Goal: Task Accomplishment & Management: Use online tool/utility

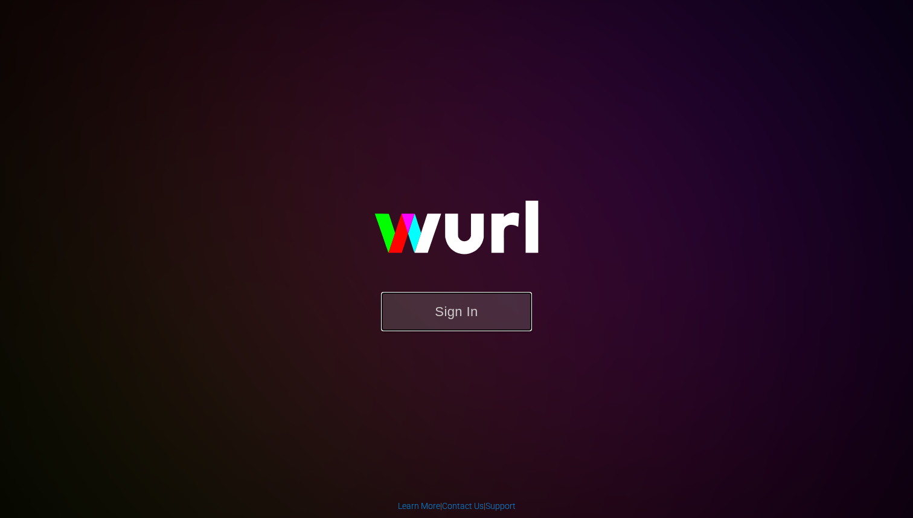
click at [465, 322] on button "Sign In" at bounding box center [456, 311] width 151 height 39
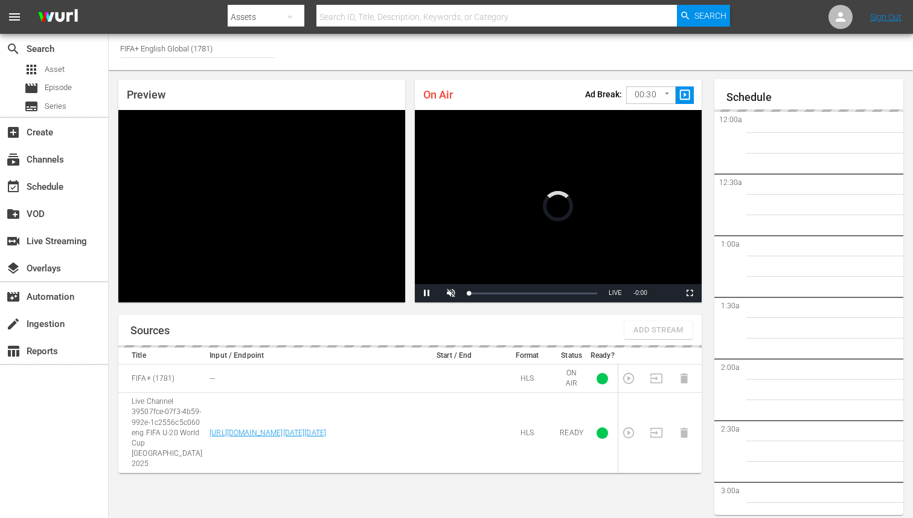
scroll to position [2191, 0]
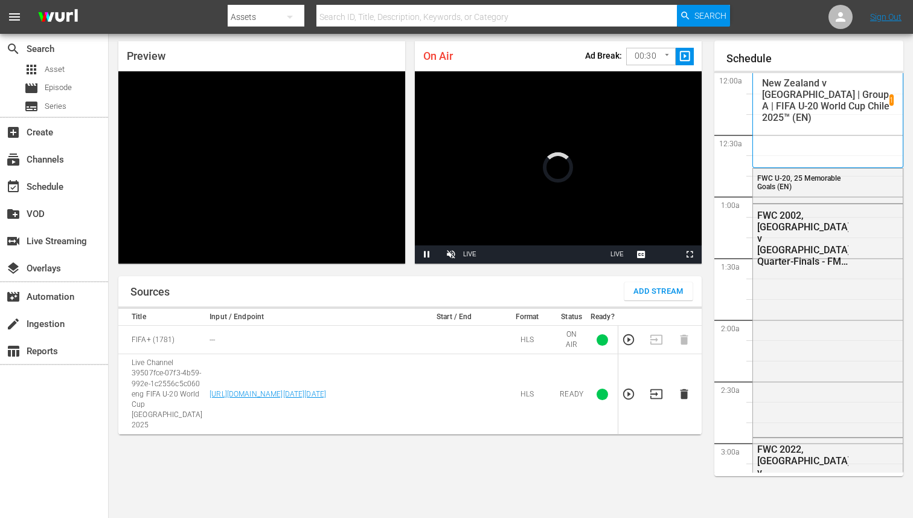
scroll to position [39, 0]
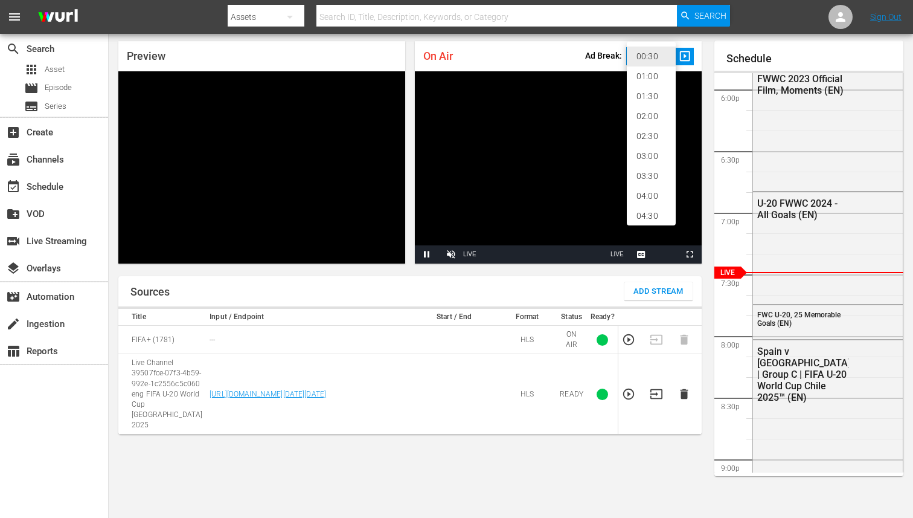
click at [665, 62] on body "menu Search By Assets Search ID, Title, Description, Keywords, or Category Sear…" at bounding box center [456, 220] width 913 height 518
click at [647, 115] on li "02:00" at bounding box center [651, 116] width 49 height 20
type input "120"
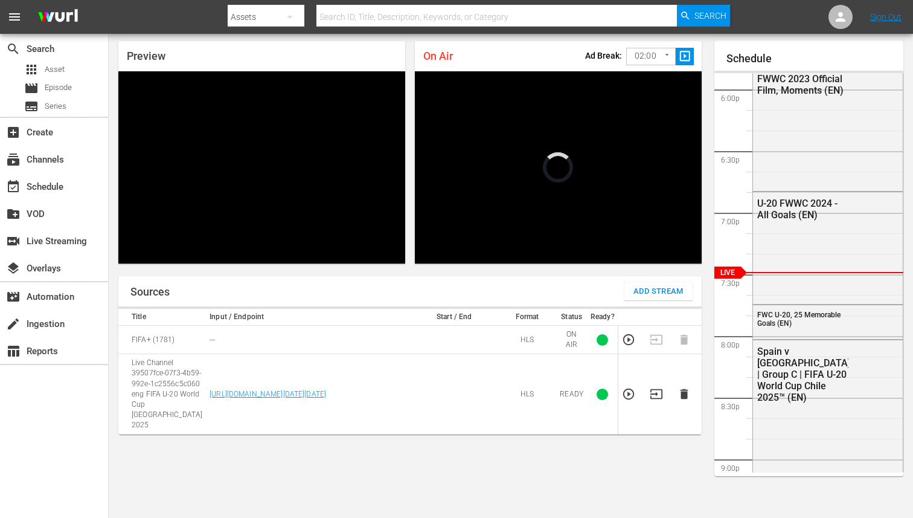
click at [646, 430] on div "Sources Add Stream Title Input / Endpoint Start / End Format Status Ready? FIFA…" at bounding box center [410, 392] width 584 height 232
click at [280, 275] on div "Preview Video Player is loading. Play Unmute Current Time 0:00 / Duration -:- L…" at bounding box center [511, 274] width 805 height 486
click at [627, 387] on icon "button" at bounding box center [628, 393] width 13 height 13
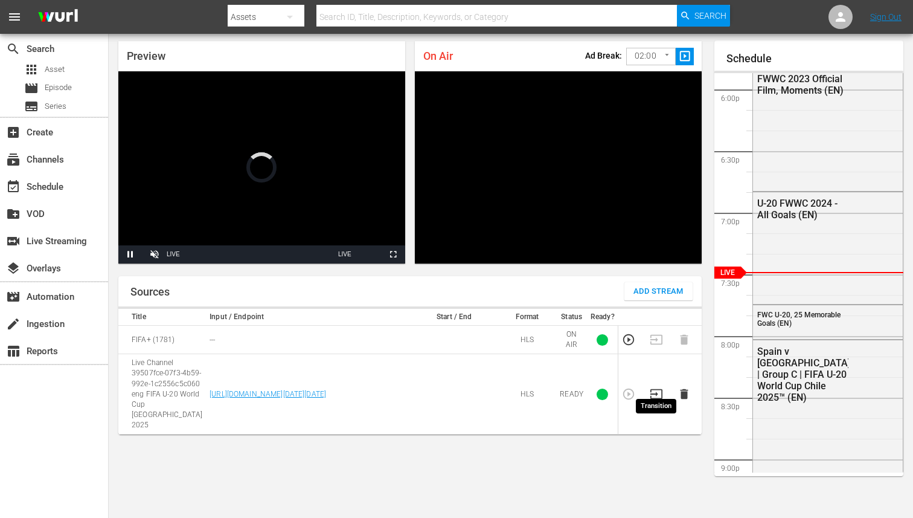
click at [660, 389] on icon "button" at bounding box center [656, 393] width 13 height 13
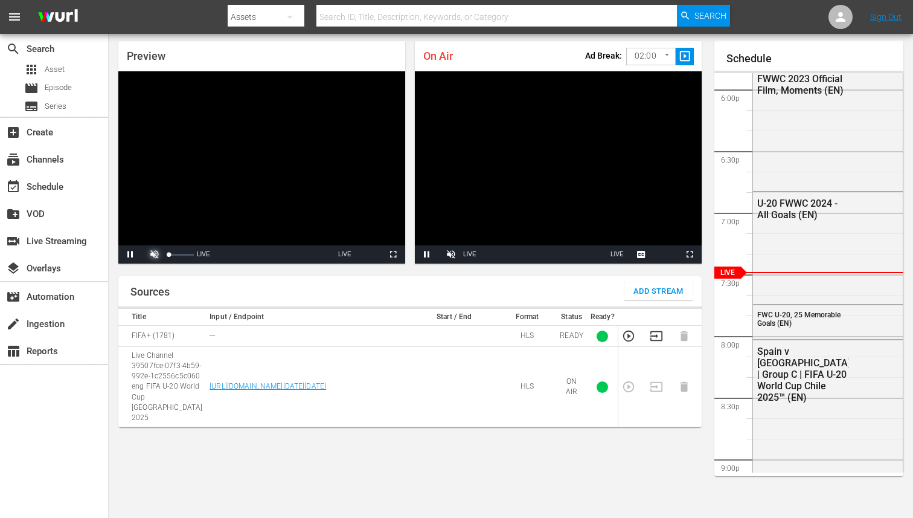
click at [155, 254] on span "Video Player" at bounding box center [155, 254] width 0 height 0
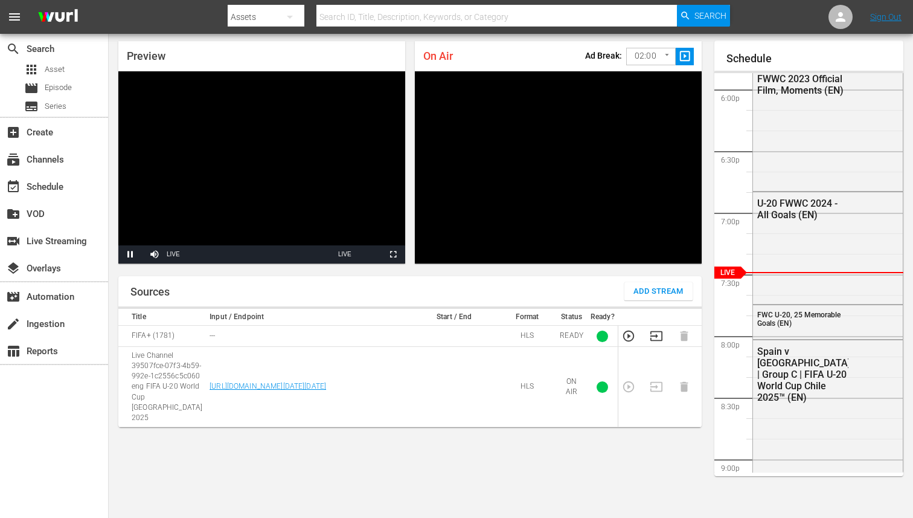
click at [181, 277] on div "Sources Add Stream" at bounding box center [410, 291] width 584 height 30
click at [155, 254] on span "Video Player" at bounding box center [155, 254] width 0 height 0
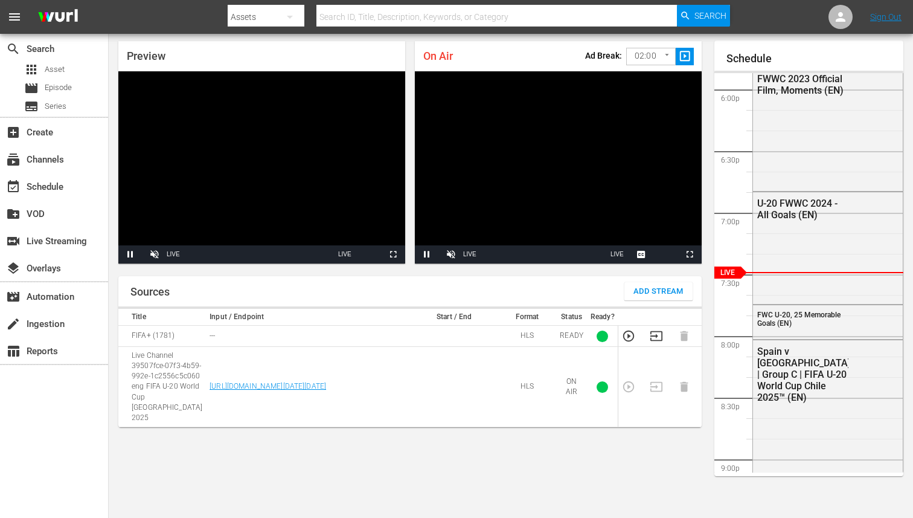
click at [654, 283] on button "Add Stream" at bounding box center [659, 291] width 68 height 18
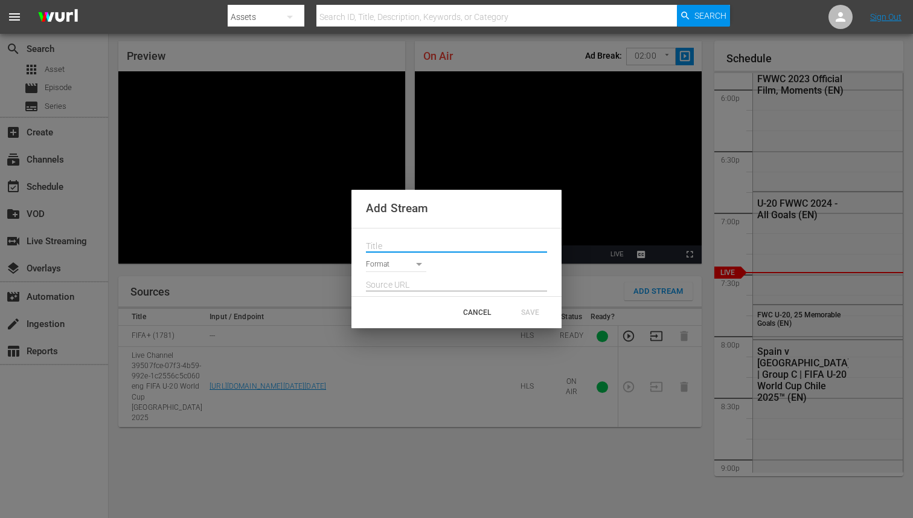
click at [385, 247] on input "text" at bounding box center [456, 246] width 181 height 18
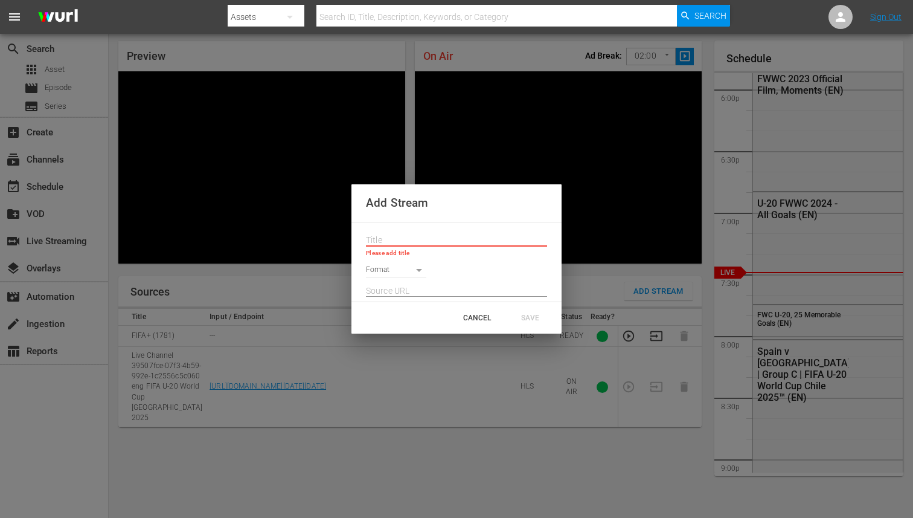
click at [419, 244] on input "text" at bounding box center [456, 240] width 181 height 18
paste input "Live Channel 39507fce-07f3-4b59-992e-1c2556c5c060 eng FIFA U-20 World Cup [GEOG…"
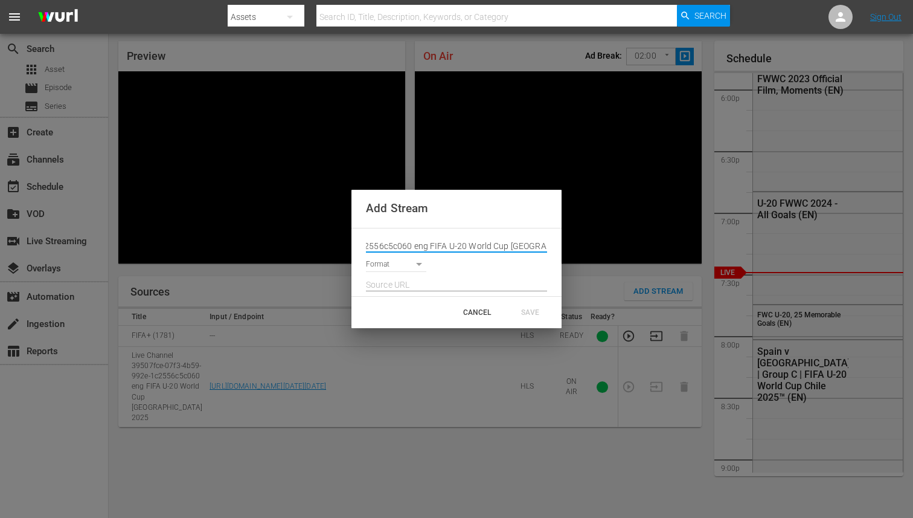
type input "Live Channel 39507fce-07f3-4b59-992e-1c2556c5c060 eng FIFA U-20 World Cup [GEOG…"
click at [414, 266] on body "menu Search By Assets Search ID, Title, Description, Keywords, or Category Sear…" at bounding box center [456, 220] width 913 height 518
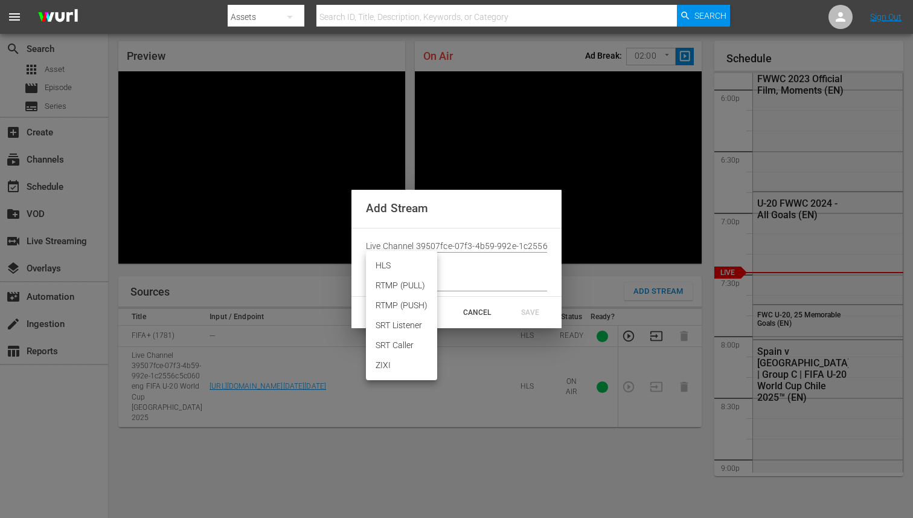
click at [398, 269] on li "HLS" at bounding box center [401, 266] width 71 height 20
type input "HLS"
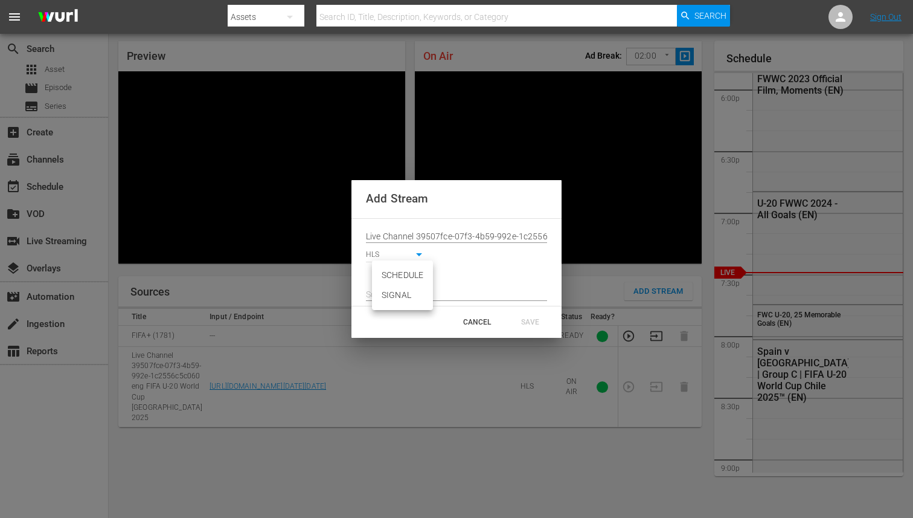
click at [376, 275] on body "menu Search By Assets Search ID, Title, Description, Keywords, or Category Sear…" at bounding box center [456, 220] width 913 height 518
click at [399, 297] on li "SIGNAL" at bounding box center [402, 295] width 61 height 20
type input "SIGNAL"
click at [381, 293] on input "text" at bounding box center [456, 295] width 181 height 18
paste input "[URL][DOMAIN_NAME][DATE][DATE]"
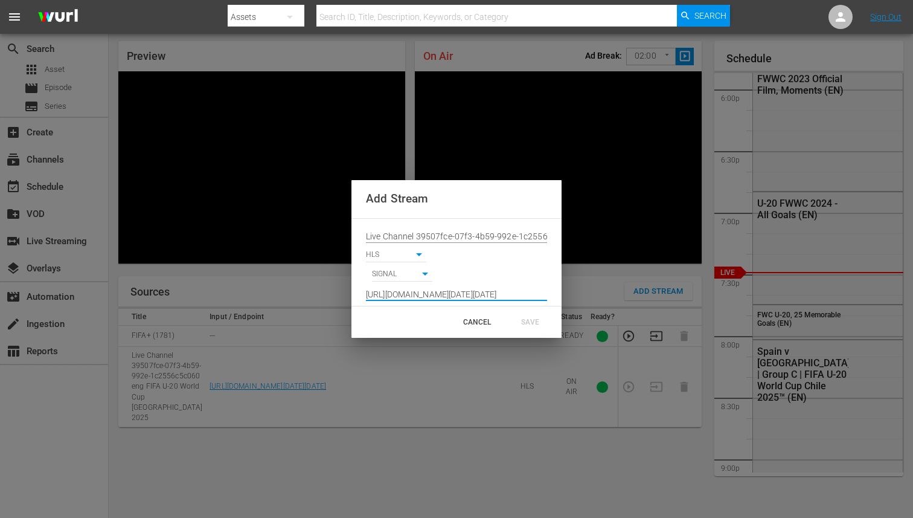
scroll to position [0, 891]
type input "[URL][DOMAIN_NAME][DATE][DATE]"
click at [478, 492] on div "Add Stream Live Channel 39507fce-07f3-4b59-992e-1c2556c5c060 eng FIFA U-20 Worl…" at bounding box center [456, 259] width 913 height 518
click at [482, 323] on div "CANCEL" at bounding box center [477, 322] width 53 height 22
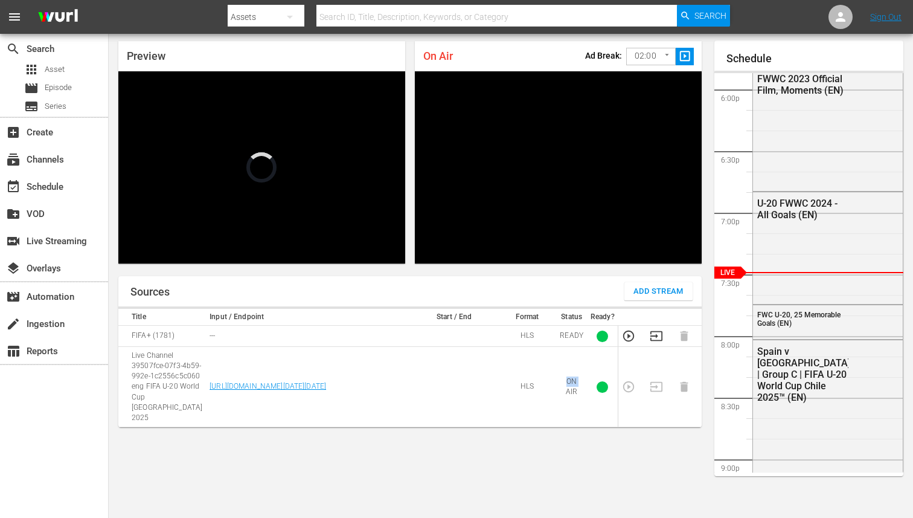
click at [558, 376] on tr "Live Channel 39507fce-07f3-4b59-992e-1c2556c5c060 eng FIFA U-20 World Cup Chile…" at bounding box center [410, 387] width 584 height 80
click at [559, 383] on td "ON AIR" at bounding box center [571, 387] width 31 height 80
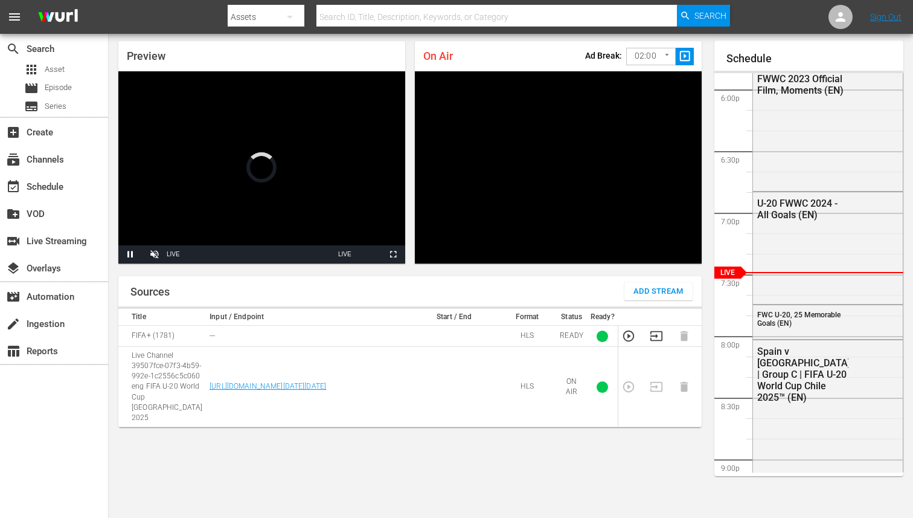
click at [527, 409] on div "Sources Add Stream Title Input / Endpoint Start / End Format Status Ready? FIFA…" at bounding box center [410, 392] width 584 height 232
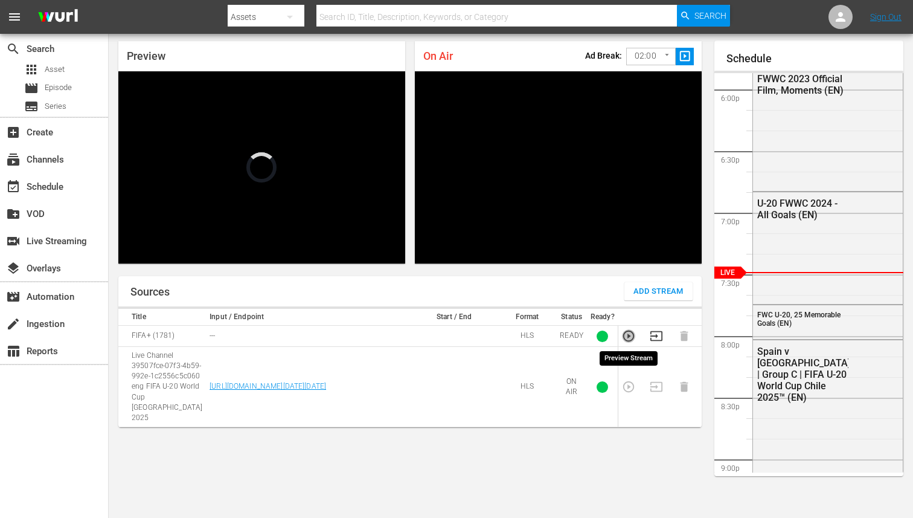
click at [629, 336] on icon "button" at bounding box center [628, 335] width 11 height 11
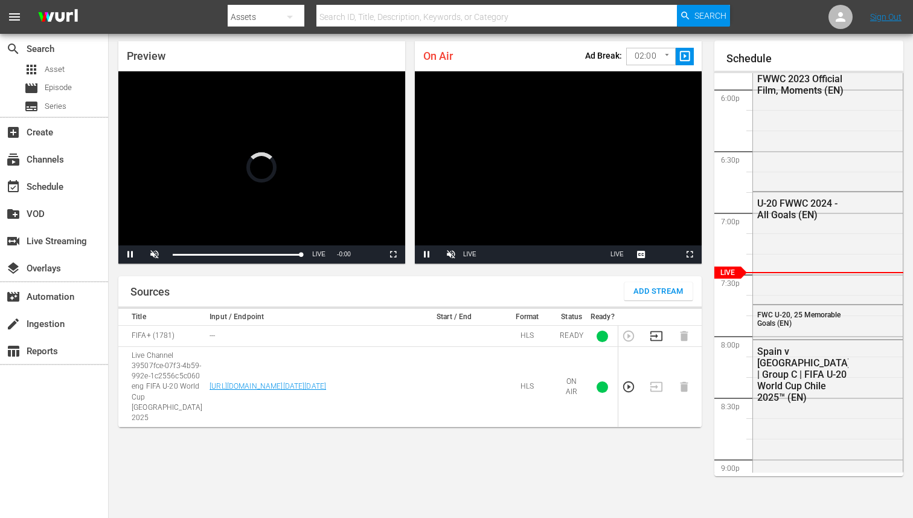
click at [296, 204] on video "Video Player" at bounding box center [261, 167] width 287 height 192
click at [130, 254] on span "Video Player" at bounding box center [130, 254] width 0 height 0
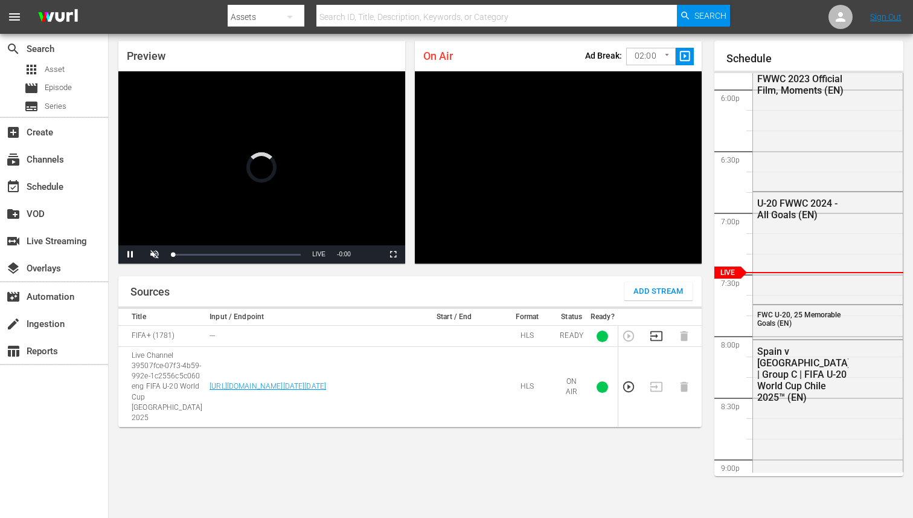
click at [197, 238] on video "Video Player" at bounding box center [261, 167] width 287 height 192
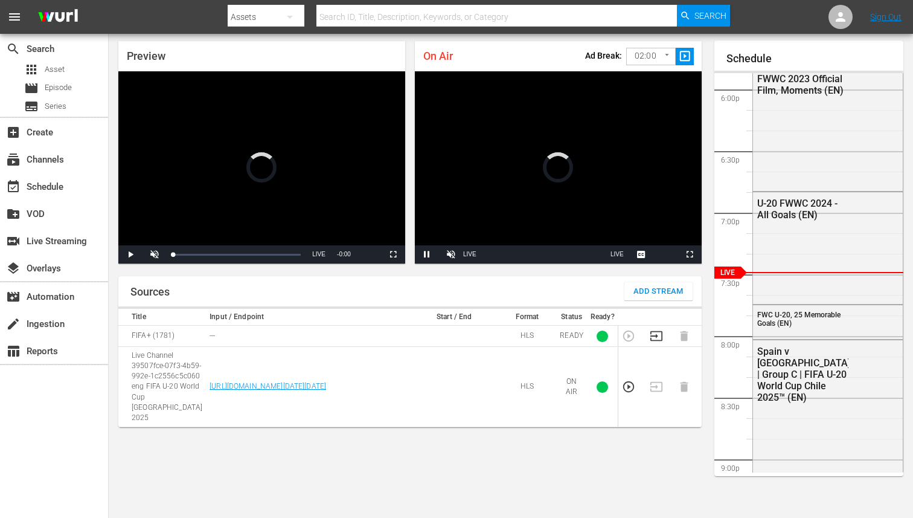
click at [474, 248] on div "Stream Type LIVE" at bounding box center [469, 254] width 13 height 18
click at [571, 47] on div "On Air Ad Break: 02:00 120 ​ slideshow_sharp" at bounding box center [558, 56] width 287 height 30
click at [661, 68] on div "On Air Ad Break: 02:00 120 ​ slideshow_sharp" at bounding box center [558, 56] width 287 height 30
click at [661, 57] on body "menu Search By Assets Search ID, Title, Description, Keywords, or Category Sear…" at bounding box center [456, 220] width 913 height 518
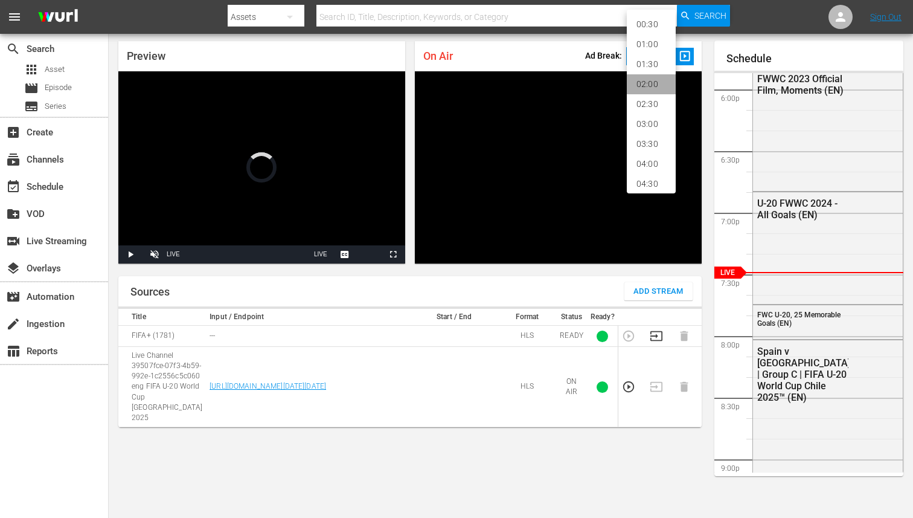
click at [645, 89] on li "02:00" at bounding box center [651, 84] width 49 height 20
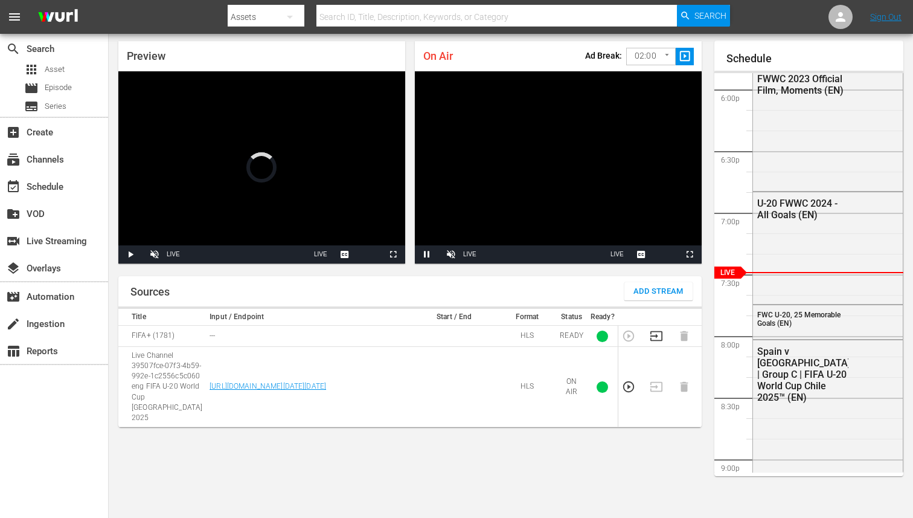
click at [589, 63] on div "Ad Break: 02:00 120 ​ slideshow_sharp" at bounding box center [639, 54] width 109 height 25
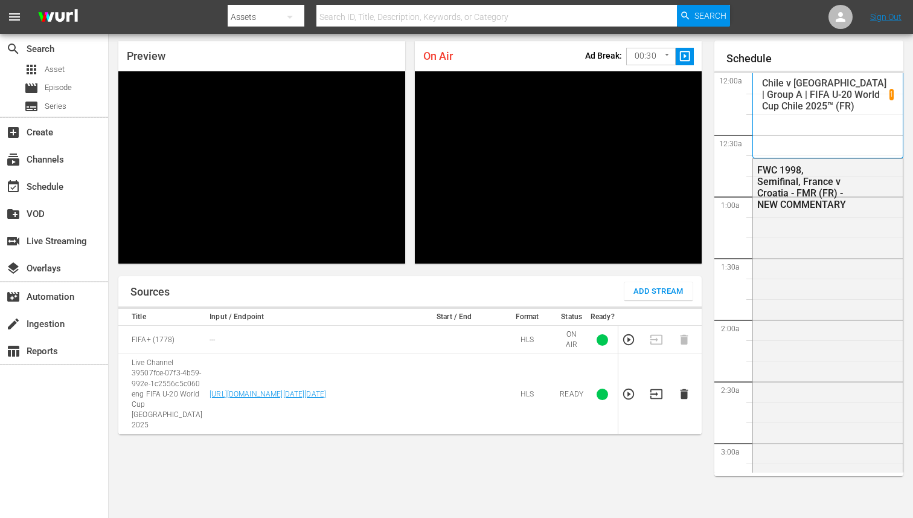
scroll to position [2203, 0]
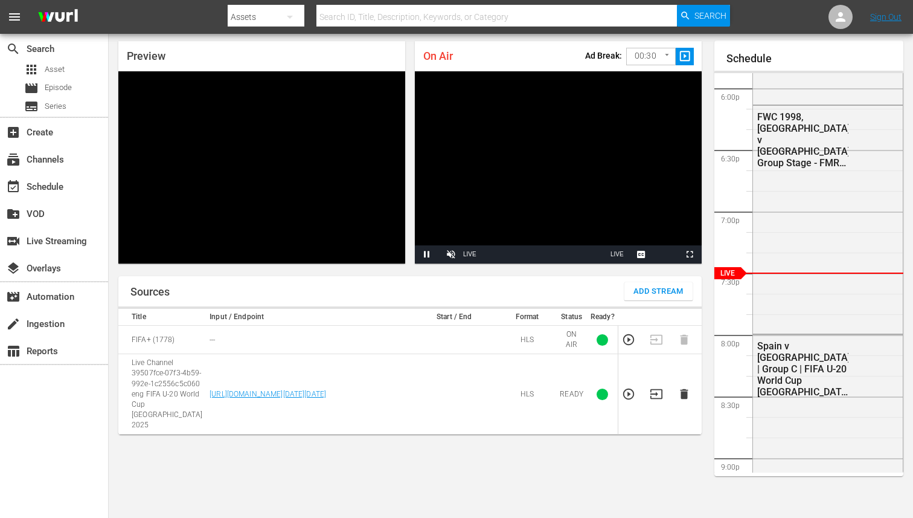
click at [646, 62] on body "menu Search By Assets Search ID, Title, Description, Keywords, or Category Sear…" at bounding box center [456, 220] width 913 height 518
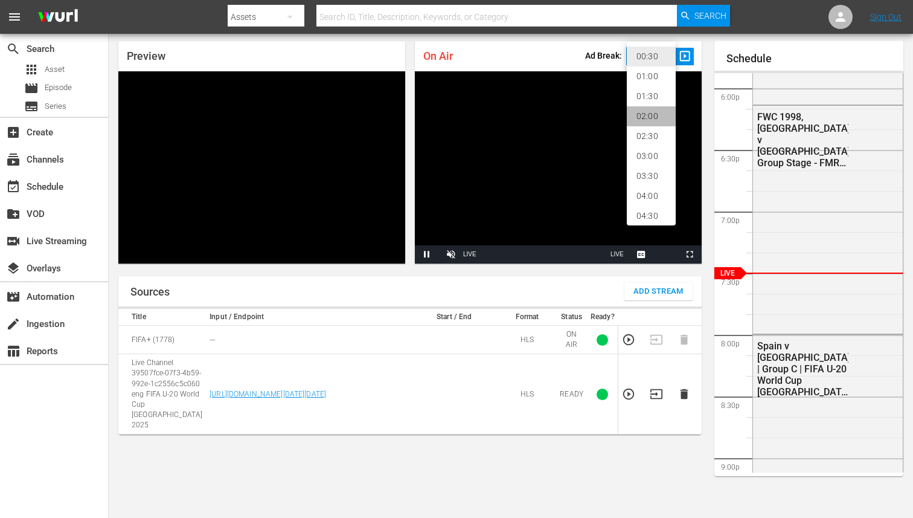
click at [644, 112] on li "02:00" at bounding box center [651, 116] width 49 height 20
type input "120"
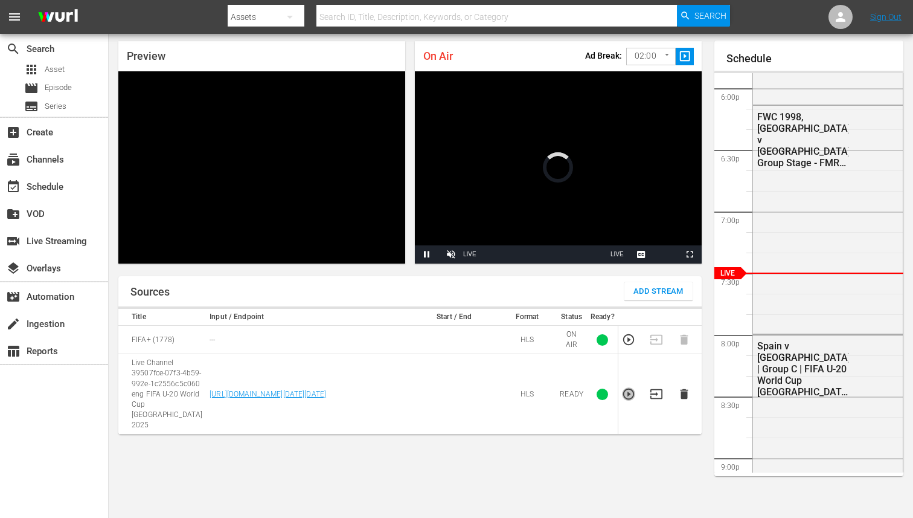
click at [629, 387] on icon "button" at bounding box center [628, 393] width 13 height 13
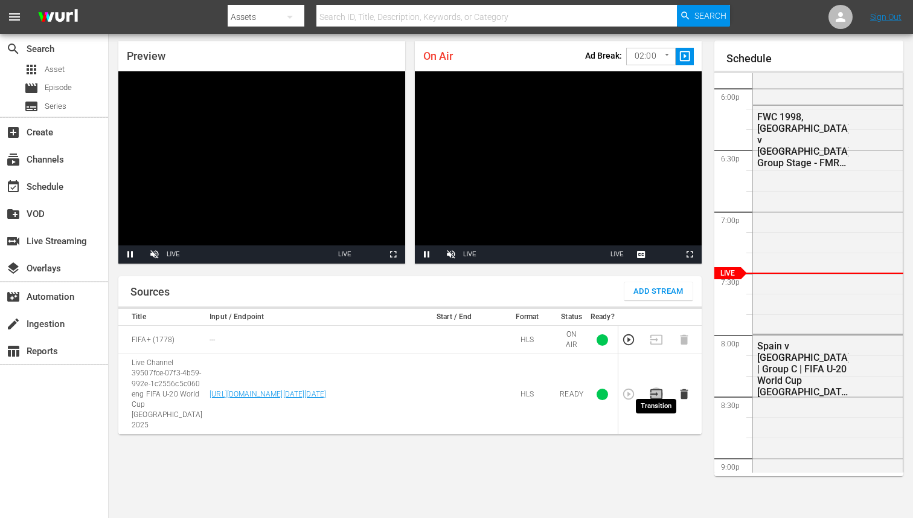
click at [658, 387] on icon "button" at bounding box center [656, 393] width 13 height 13
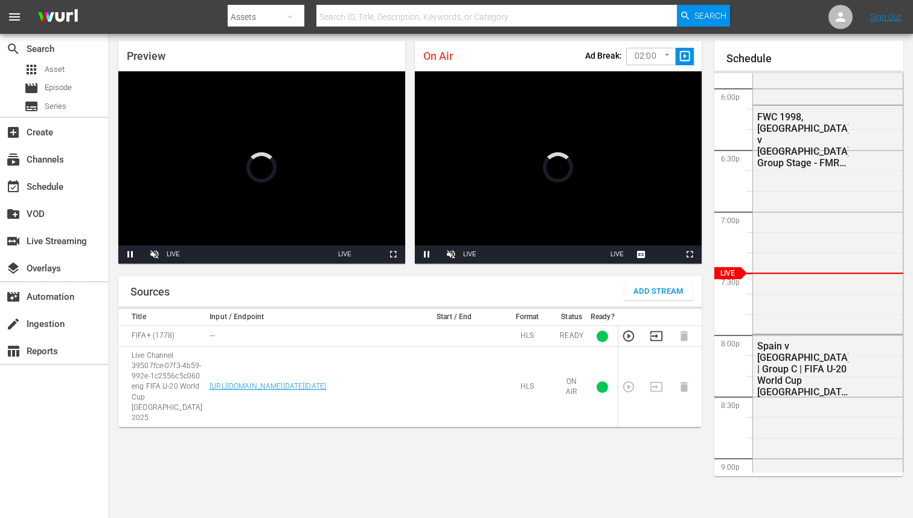
click at [509, 188] on video "Video Player" at bounding box center [558, 167] width 287 height 192
click at [427, 254] on span "Video Player" at bounding box center [427, 254] width 0 height 0
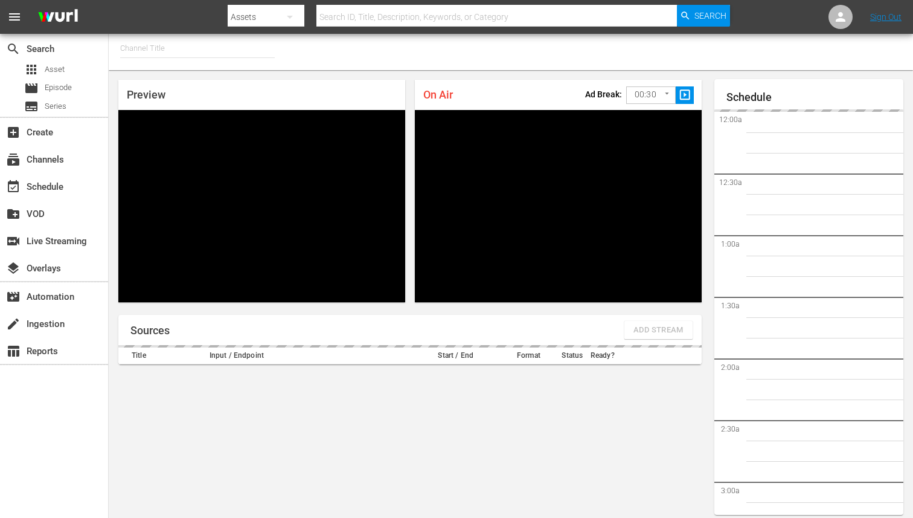
type input "FIFA+ German Local (1777)"
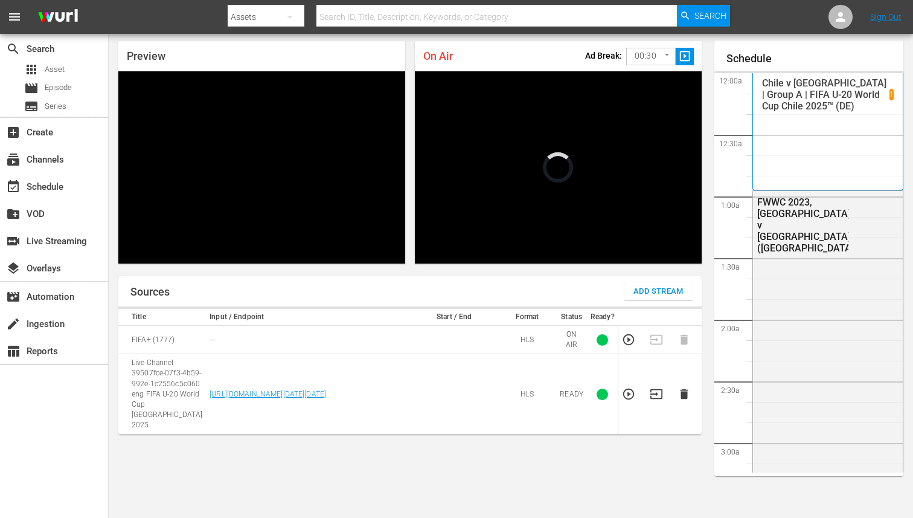
scroll to position [2203, 0]
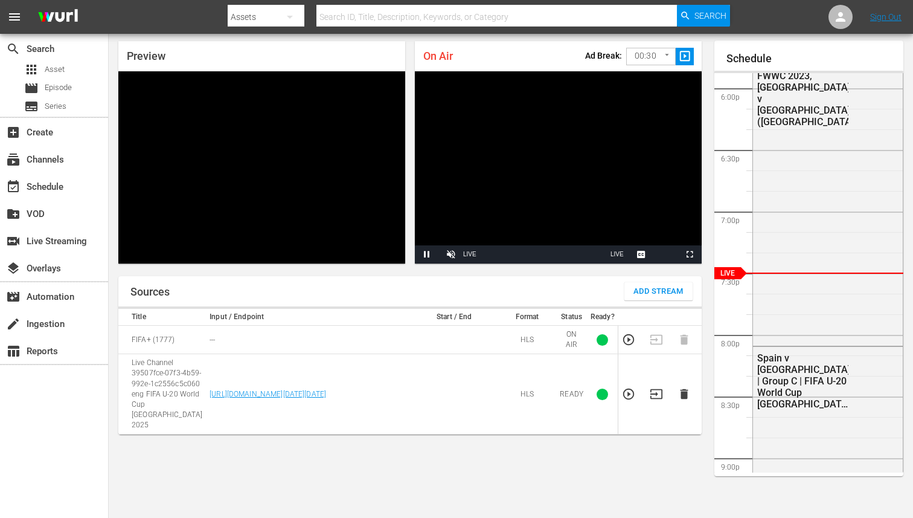
click at [666, 65] on body "menu Search By Assets Search ID, Title, Description, Keywords, or Category Sear…" at bounding box center [456, 220] width 913 height 518
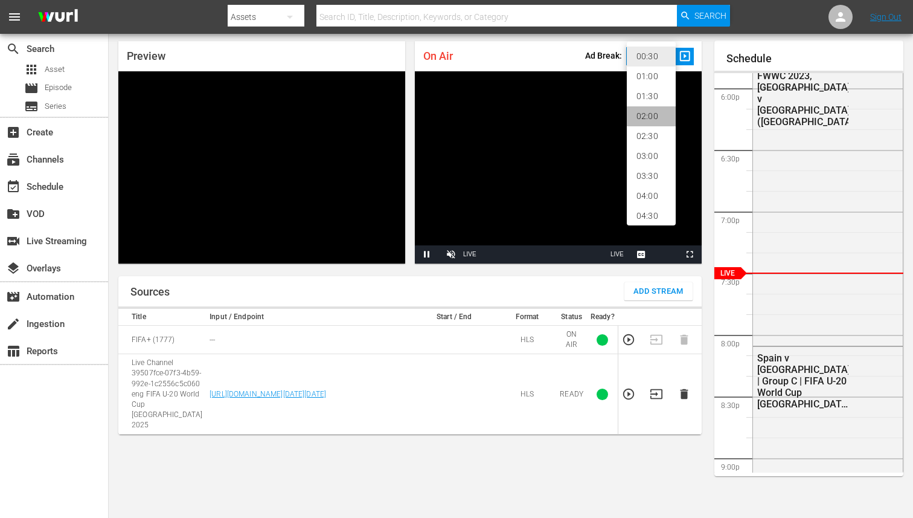
click at [652, 120] on li "02:00" at bounding box center [651, 116] width 49 height 20
type input "120"
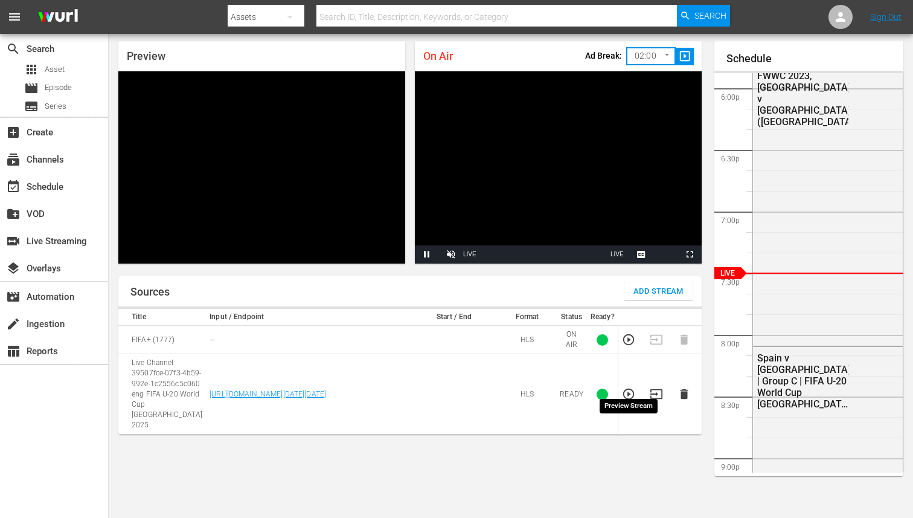
click at [628, 388] on icon "button" at bounding box center [628, 393] width 13 height 13
click at [658, 375] on td at bounding box center [660, 394] width 28 height 80
click at [658, 387] on icon "button" at bounding box center [656, 393] width 13 height 13
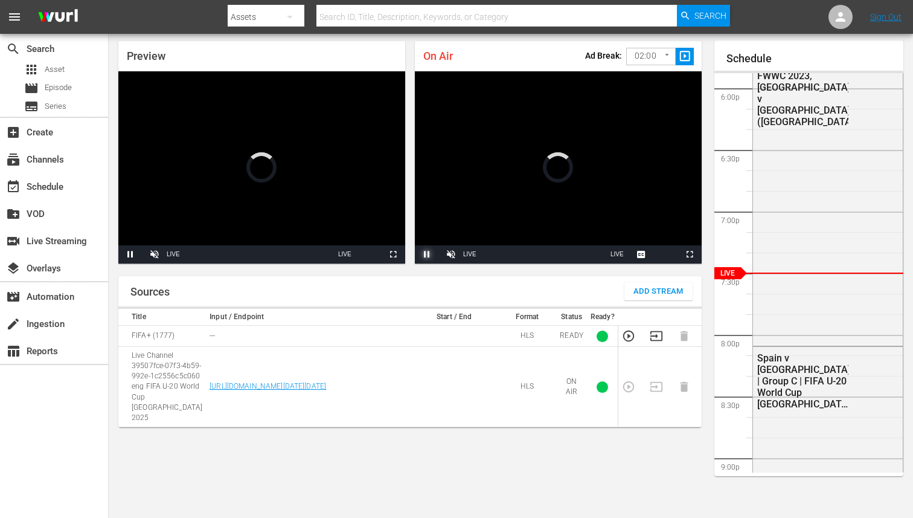
click at [427, 254] on span "Video Player" at bounding box center [427, 254] width 0 height 0
click at [130, 254] on span "Video Player" at bounding box center [130, 254] width 0 height 0
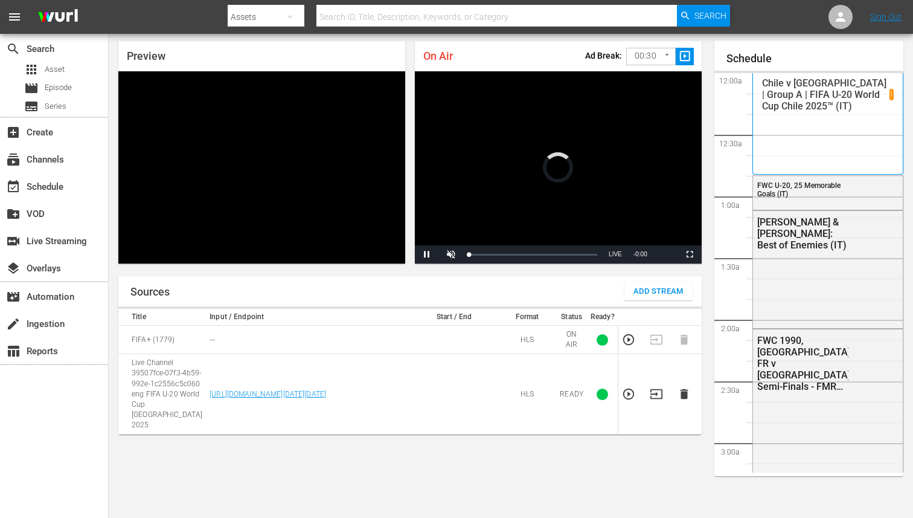
scroll to position [39, 0]
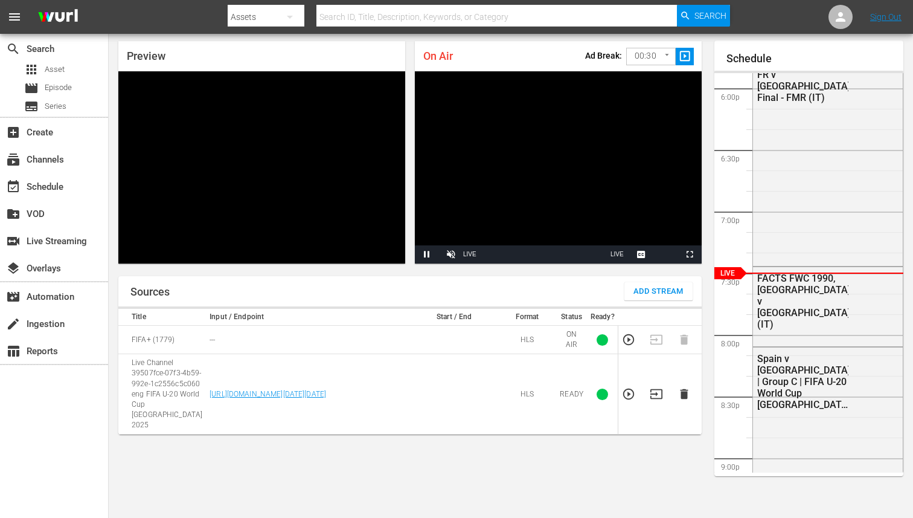
click at [658, 62] on body "menu Search By Assets Search ID, Title, Description, Keywords, or Category Sear…" at bounding box center [456, 220] width 913 height 518
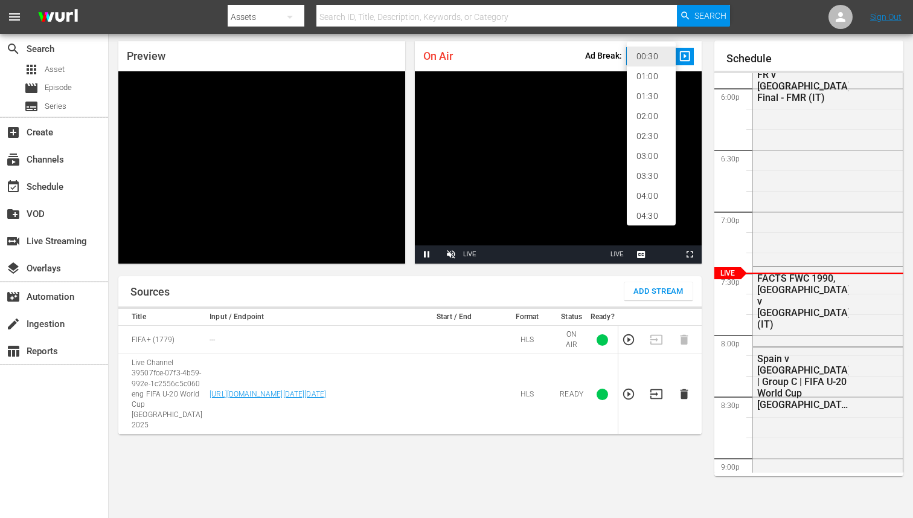
click at [646, 117] on li "02:00" at bounding box center [651, 116] width 49 height 20
type input "120"
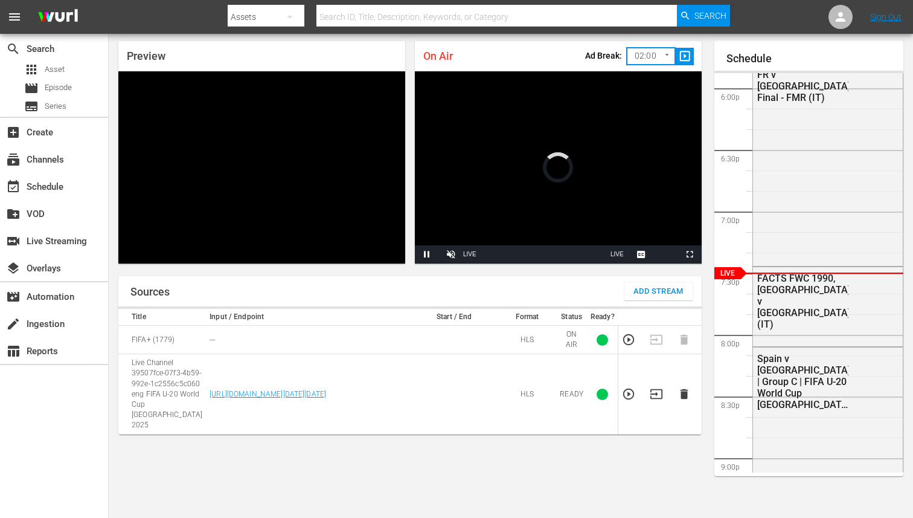
click at [635, 387] on icon "button" at bounding box center [628, 393] width 13 height 13
click at [657, 387] on icon "button" at bounding box center [656, 393] width 13 height 13
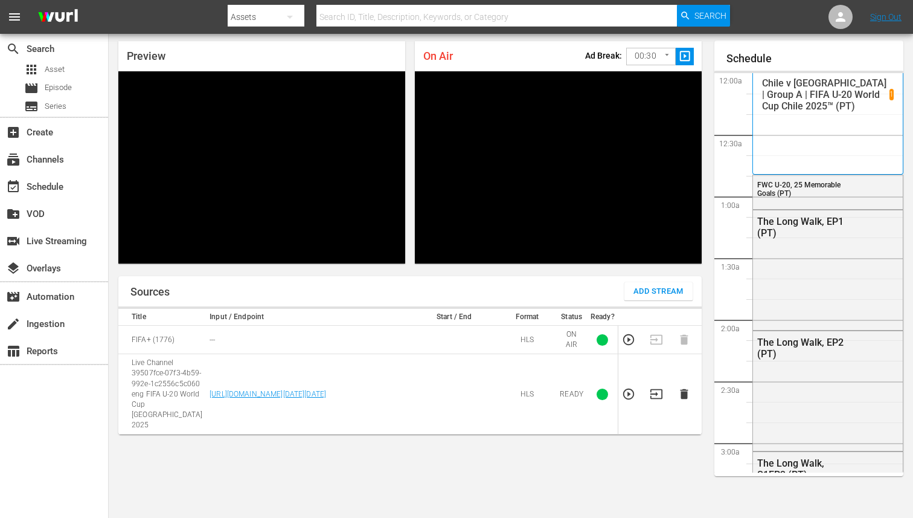
scroll to position [2203, 0]
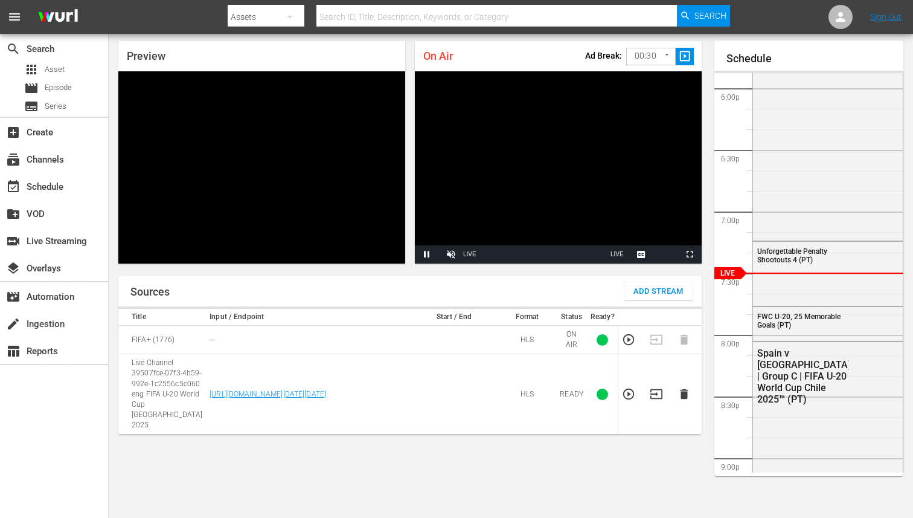
click at [663, 60] on body "menu Search By Assets Search ID, Title, Description, Keywords, or Category Sear…" at bounding box center [456, 220] width 913 height 518
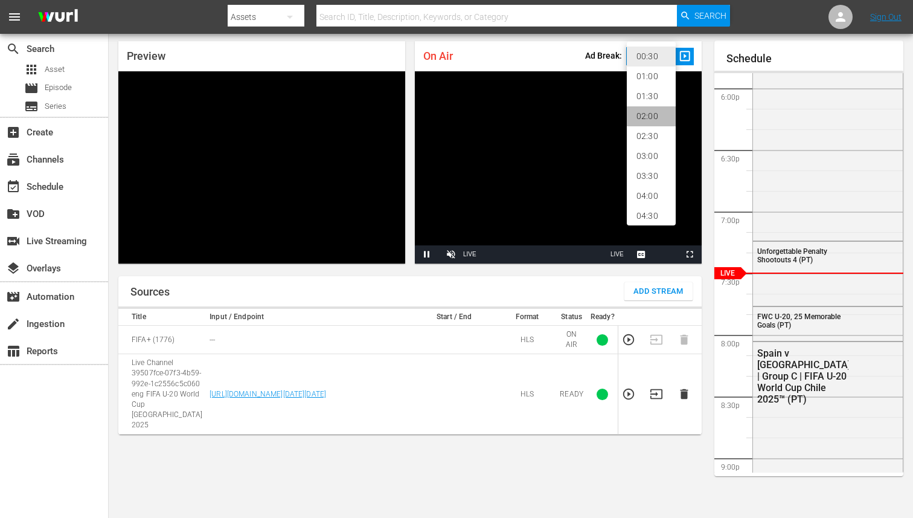
click at [654, 117] on li "02:00" at bounding box center [651, 116] width 49 height 20
type input "120"
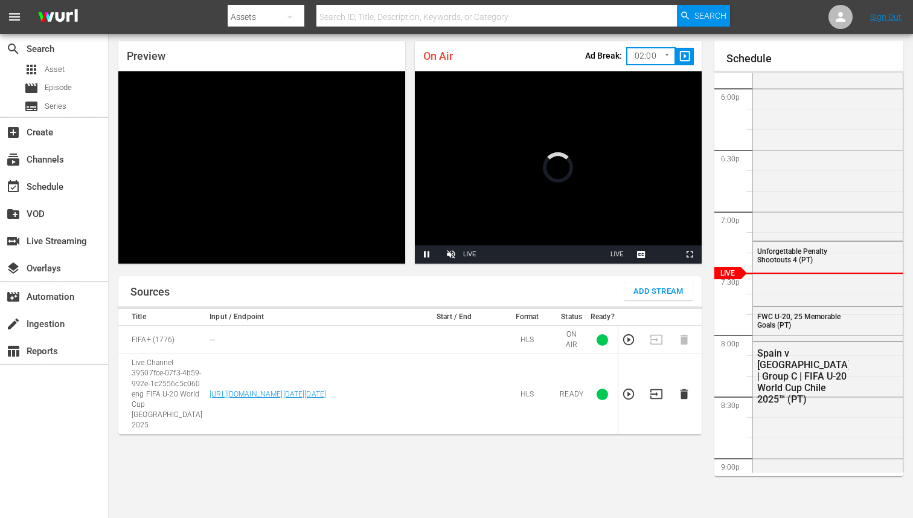
click at [626, 387] on icon "button" at bounding box center [628, 393] width 13 height 13
click at [652, 389] on icon "button" at bounding box center [657, 394] width 12 height 10
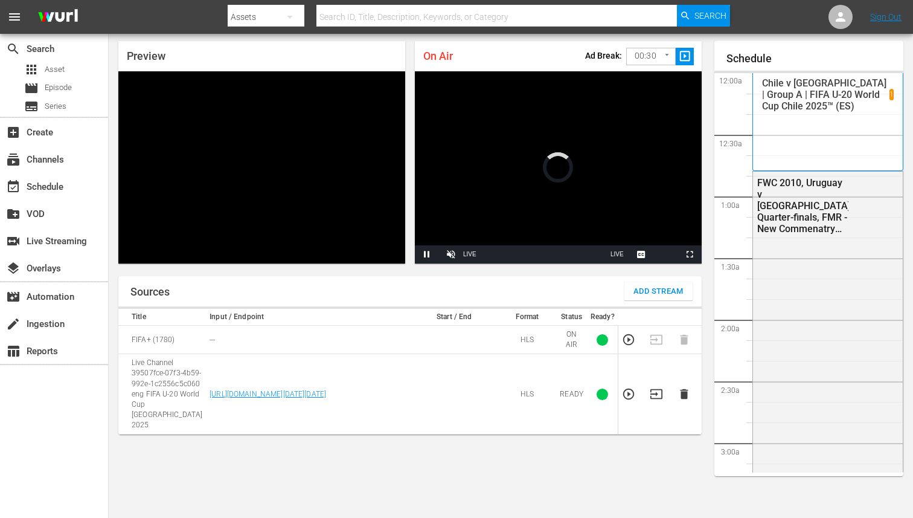
scroll to position [39, 0]
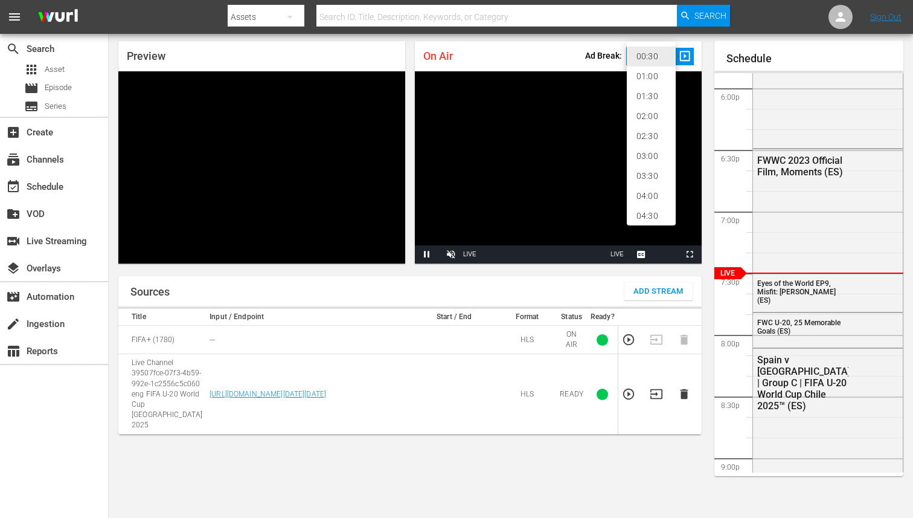
click at [649, 57] on body "menu Search By Assets Search ID, Title, Description, Keywords, or Category Sear…" at bounding box center [456, 220] width 913 height 518
click at [637, 123] on li "02:00" at bounding box center [651, 116] width 49 height 20
type input "120"
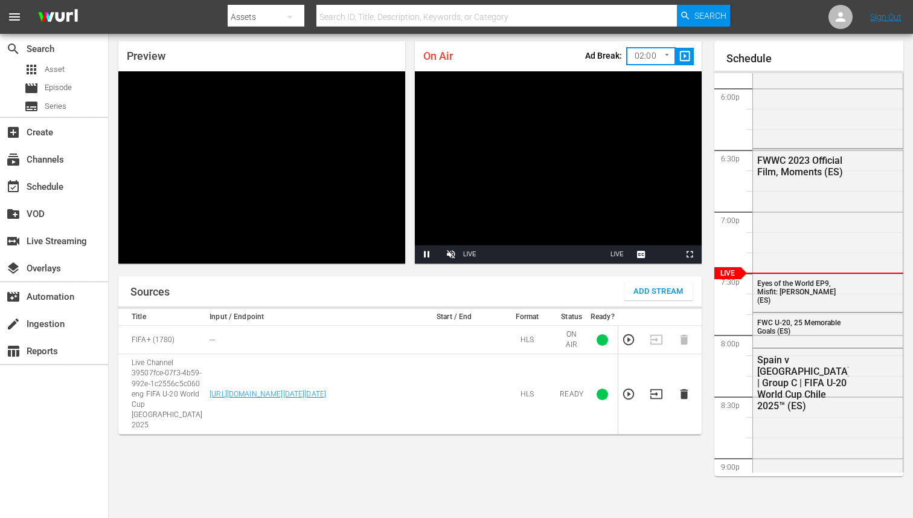
click at [620, 385] on td at bounding box center [633, 394] width 28 height 80
click at [625, 387] on icon "button" at bounding box center [628, 393] width 13 height 13
click at [654, 387] on icon "button" at bounding box center [656, 393] width 13 height 13
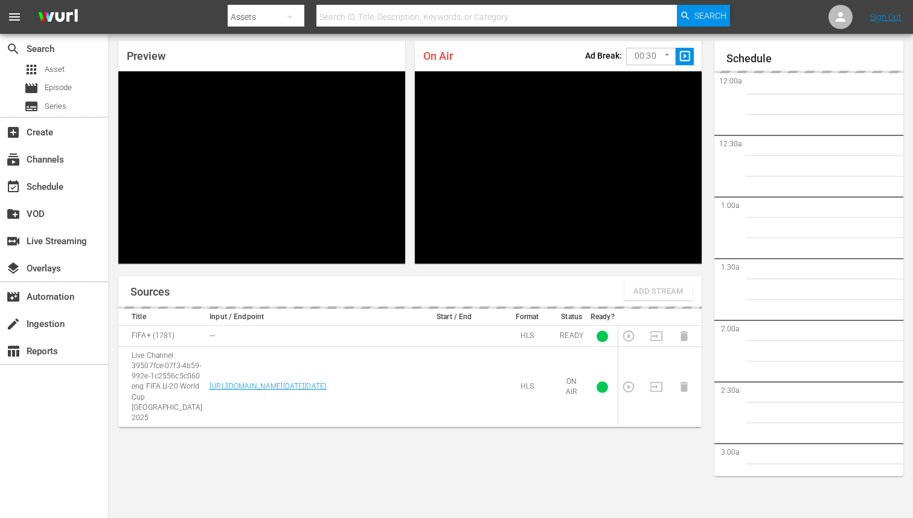
scroll to position [2266, 0]
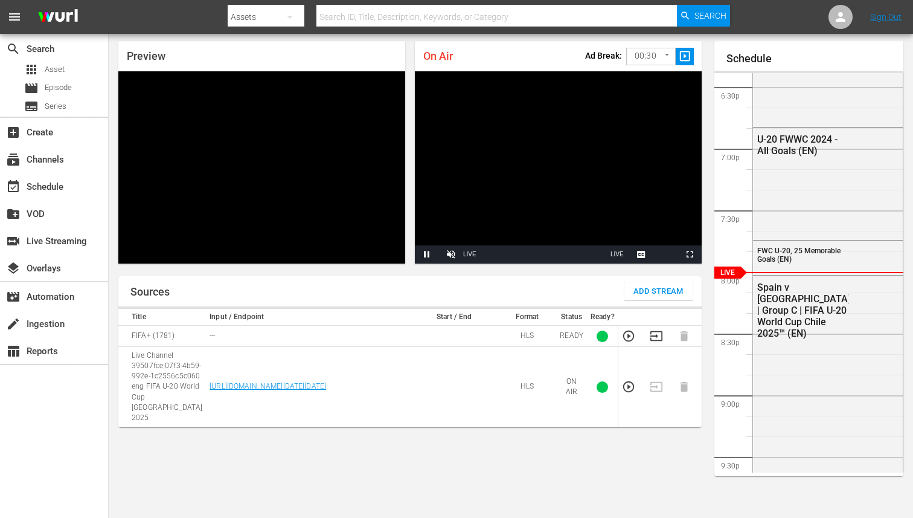
click at [546, 60] on div "On Air Ad Break: 00:30 30 ​ slideshow_sharp" at bounding box center [558, 56] width 287 height 30
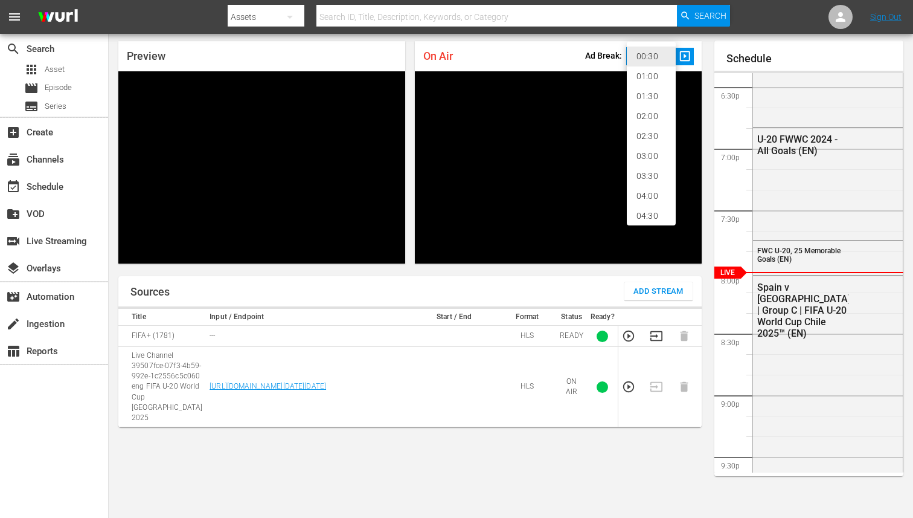
click at [653, 54] on body "menu Search By Assets Search ID, Title, Description, Keywords, or Category Sear…" at bounding box center [456, 220] width 913 height 518
click at [639, 120] on li "02:00" at bounding box center [651, 116] width 49 height 20
type input "120"
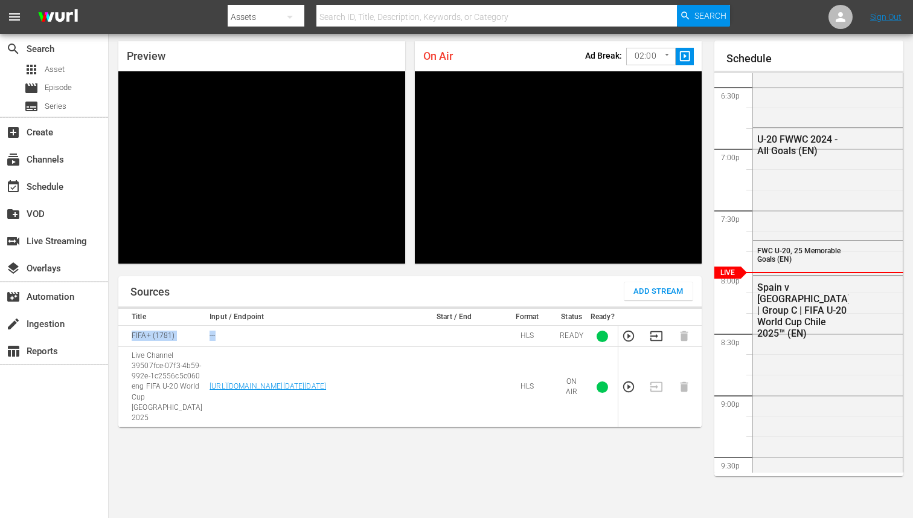
drag, startPoint x: 128, startPoint y: 337, endPoint x: 317, endPoint y: 335, distance: 188.5
click at [317, 335] on tr "FIFA+ (1781) --- HLS READY 1" at bounding box center [410, 336] width 584 height 21
click at [317, 335] on td "---" at bounding box center [308, 336] width 205 height 21
click at [262, 146] on video "Video Player" at bounding box center [261, 167] width 287 height 192
click at [231, 249] on video "Video Player" at bounding box center [261, 167] width 287 height 192
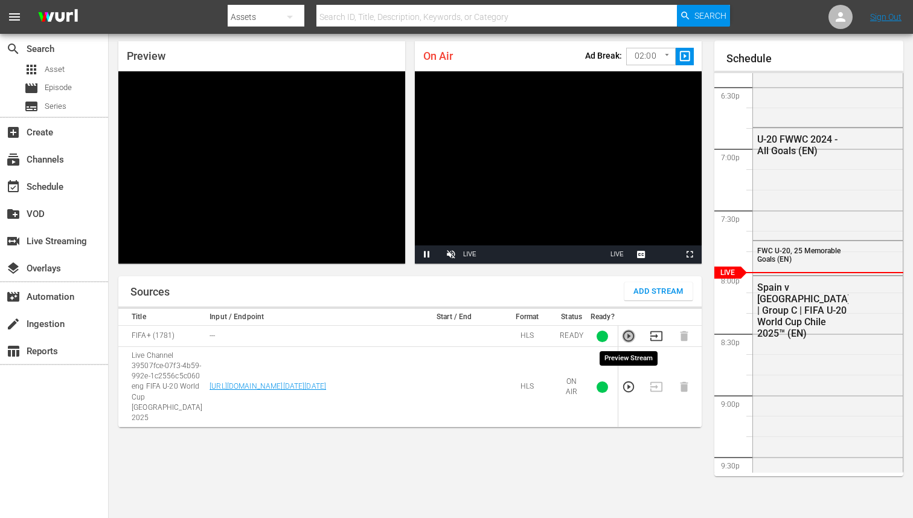
click at [626, 335] on icon "button" at bounding box center [628, 335] width 13 height 13
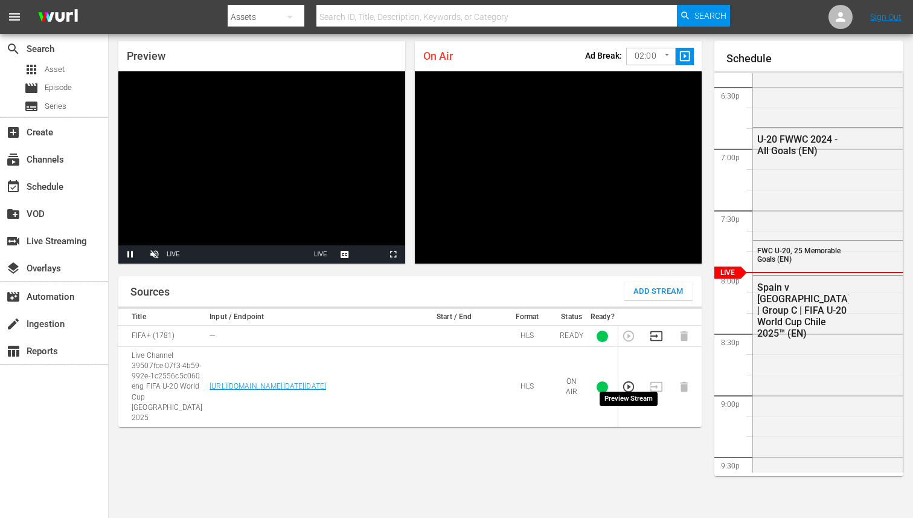
click at [629, 380] on icon "button" at bounding box center [628, 386] width 13 height 13
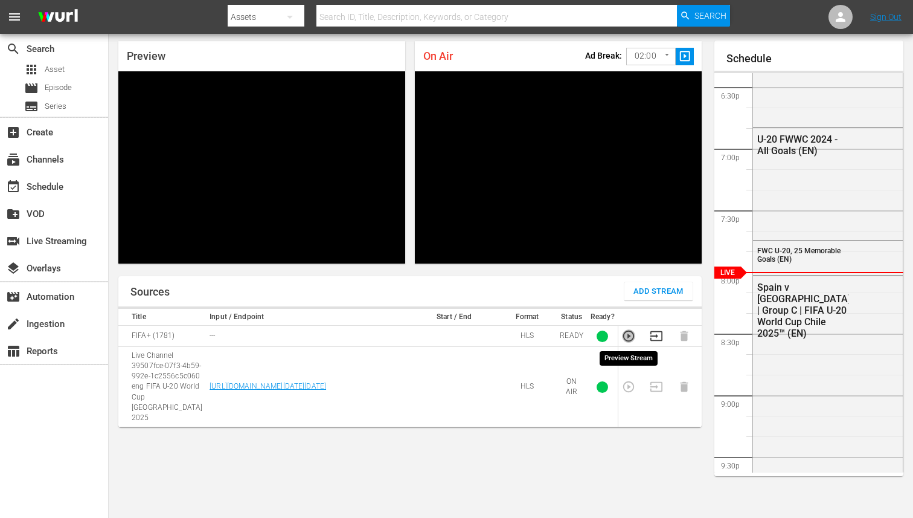
click at [628, 331] on icon "button" at bounding box center [628, 335] width 11 height 11
